Goal: Task Accomplishment & Management: Complete application form

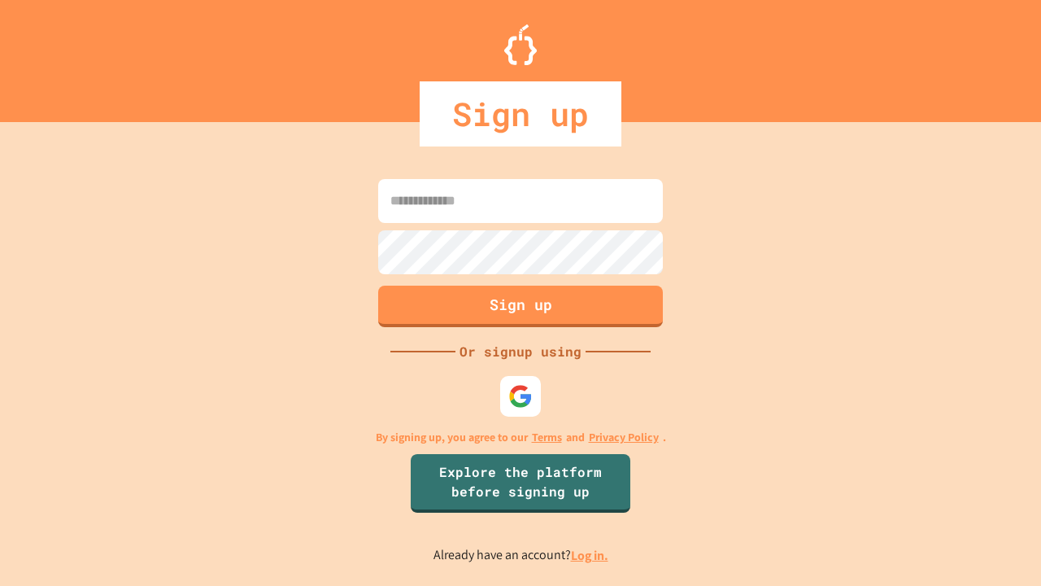
click at [590, 555] on link "Log in." at bounding box center [589, 554] width 37 height 17
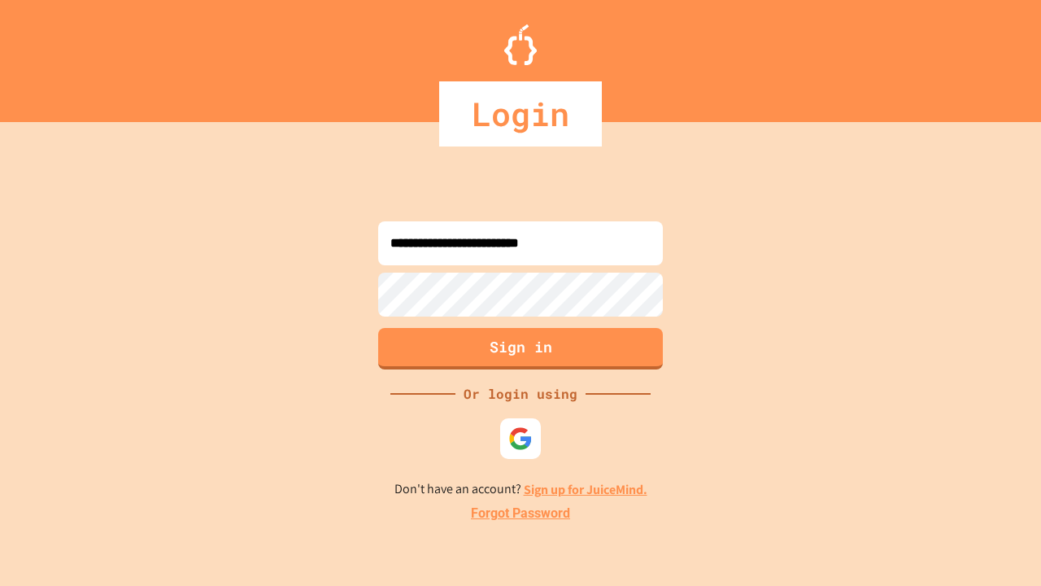
type input "**********"
